Goal: Task Accomplishment & Management: Manage account settings

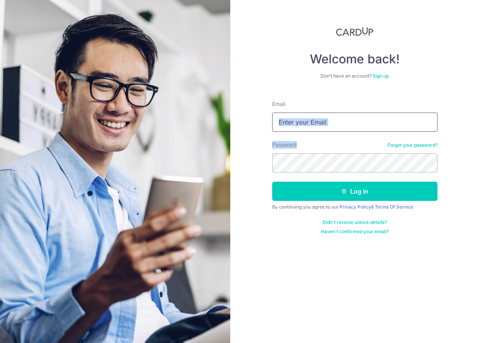
drag, startPoint x: 326, startPoint y: 132, endPoint x: 324, endPoint y: 127, distance: 5.0
click at [326, 131] on form "Email Password Forgot your password? Log in By continuing you agree to our Priv…" at bounding box center [354, 165] width 165 height 140
click at [325, 121] on input "Email" at bounding box center [354, 122] width 165 height 19
type input "[EMAIL_ADDRESS][DOMAIN_NAME]"
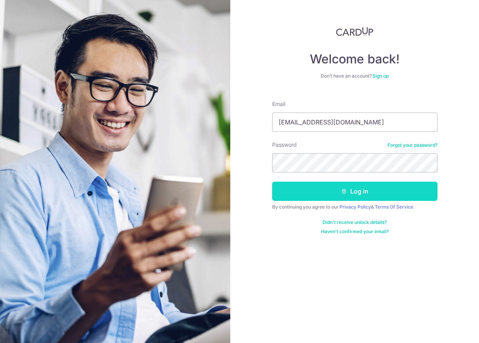
click at [343, 188] on icon "submit" at bounding box center [344, 191] width 6 height 6
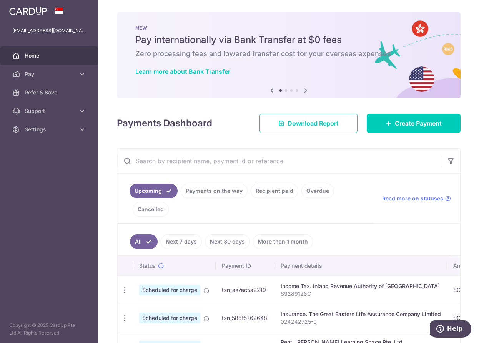
click at [267, 191] on link "Recipient paid" at bounding box center [275, 191] width 48 height 15
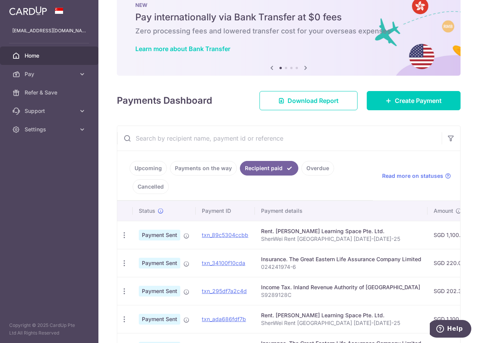
scroll to position [154, 0]
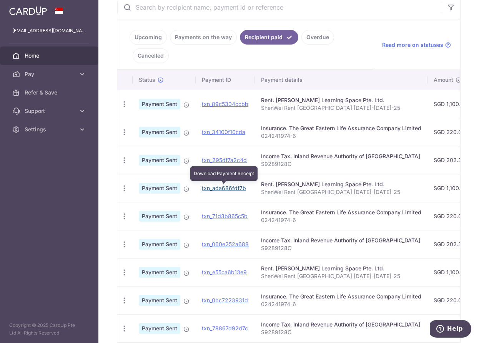
click at [211, 188] on link "txn_ada686fdf7b" at bounding box center [224, 188] width 44 height 7
drag, startPoint x: 363, startPoint y: 43, endPoint x: 360, endPoint y: 37, distance: 6.9
click at [363, 43] on ul "Upcoming Payments on the way Recipient paid Overdue Cancelled" at bounding box center [245, 45] width 256 height 50
